Goal: Task Accomplishment & Management: Manage account settings

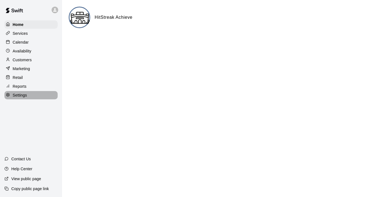
click at [21, 93] on p "Settings" at bounding box center [20, 95] width 14 height 6
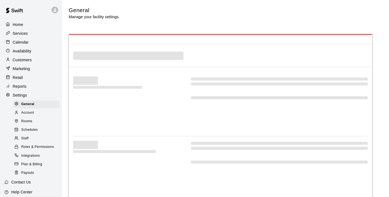
select select "**"
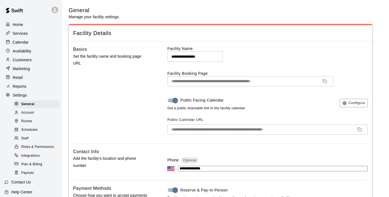
scroll to position [1096, 0]
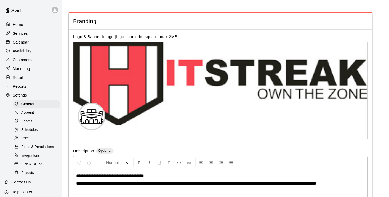
click at [26, 113] on span "Account" at bounding box center [27, 113] width 13 height 6
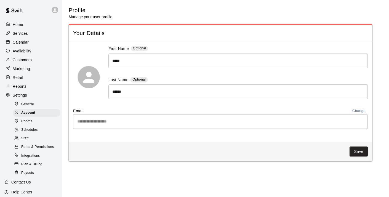
click at [25, 103] on span "General" at bounding box center [27, 105] width 13 height 6
select select "**"
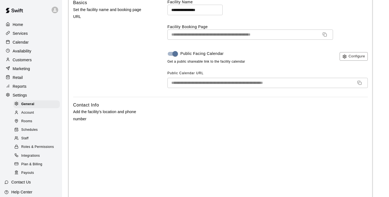
scroll to position [47, 0]
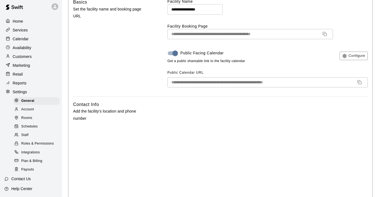
scroll to position [0, 0]
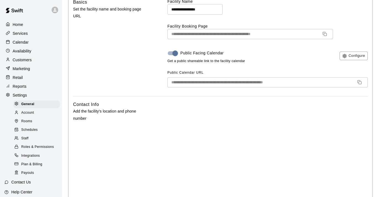
click at [21, 33] on p "Services" at bounding box center [20, 34] width 15 height 6
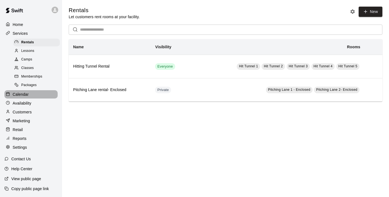
click at [20, 96] on p "Calendar" at bounding box center [21, 95] width 16 height 6
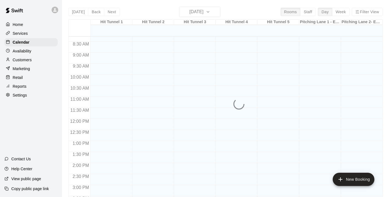
scroll to position [9, 0]
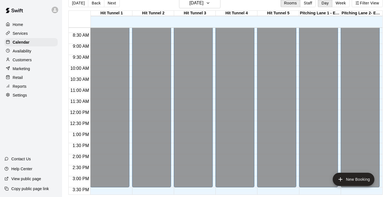
click at [25, 51] on p "Availability" at bounding box center [22, 51] width 19 height 6
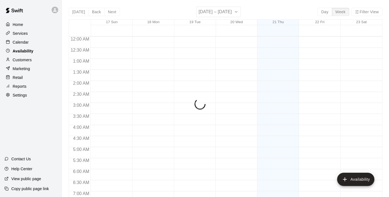
scroll to position [183, 0]
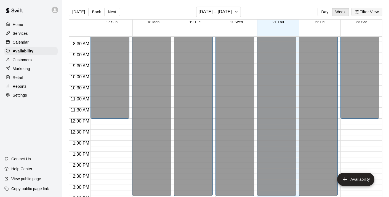
click at [361, 12] on button "Filter View" at bounding box center [367, 12] width 31 height 8
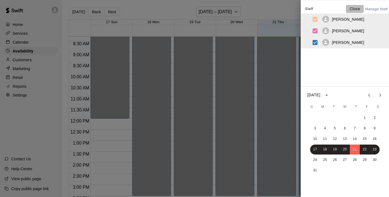
click at [354, 8] on p "Close" at bounding box center [355, 9] width 11 height 6
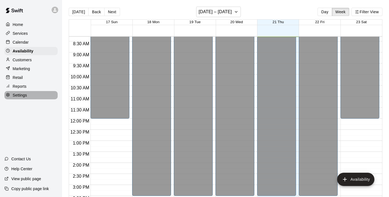
click at [19, 95] on p "Settings" at bounding box center [20, 95] width 14 height 6
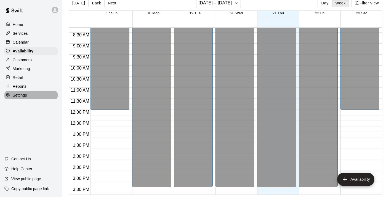
select select "**"
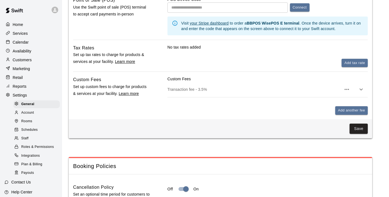
scroll to position [0, 0]
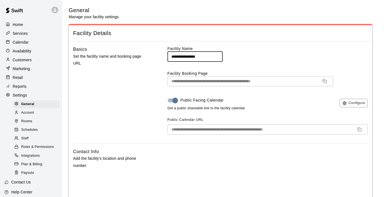
click at [190, 58] on input "**********" at bounding box center [195, 56] width 55 height 10
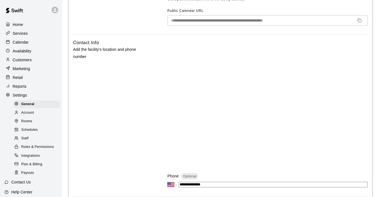
scroll to position [109, 0]
type input "**********"
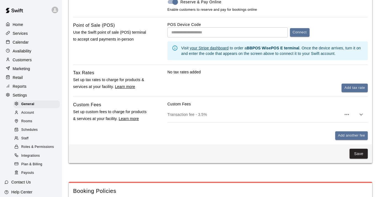
scroll to position [335, 0]
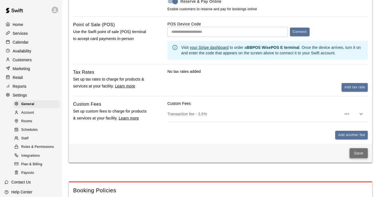
click at [356, 155] on button "Save" at bounding box center [359, 153] width 18 height 10
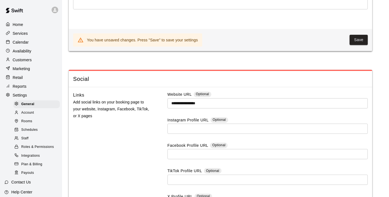
scroll to position [1479, 0]
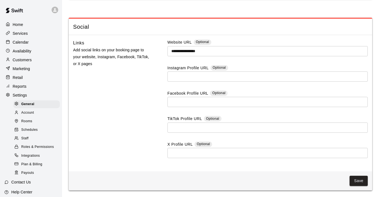
click at [31, 112] on span "Account" at bounding box center [27, 113] width 13 height 6
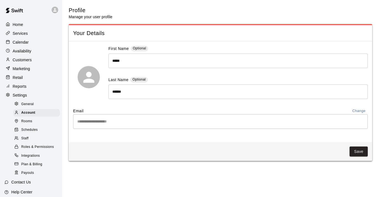
click at [26, 120] on span "Rooms" at bounding box center [26, 122] width 11 height 6
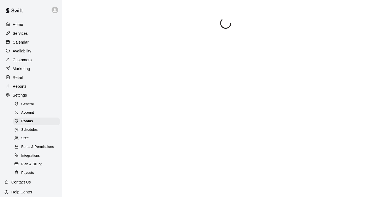
scroll to position [20, 0]
